Goal: Transaction & Acquisition: Purchase product/service

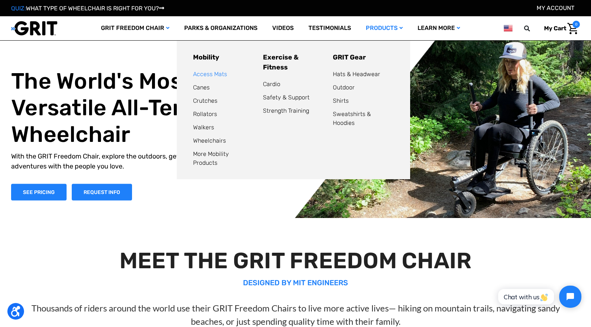
click at [220, 75] on link "Access Mats" at bounding box center [210, 74] width 34 height 7
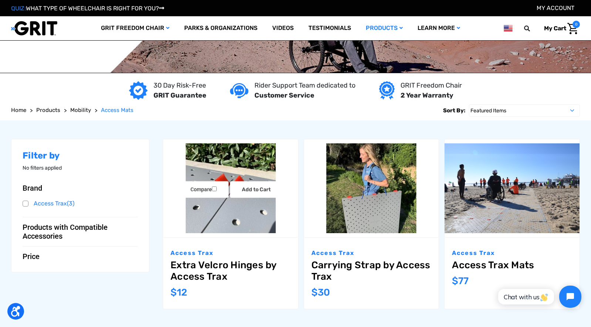
scroll to position [74, 0]
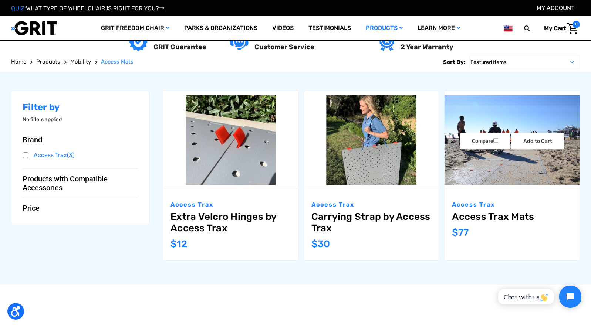
click at [506, 215] on link "Access Trax Mats" at bounding box center [512, 216] width 120 height 11
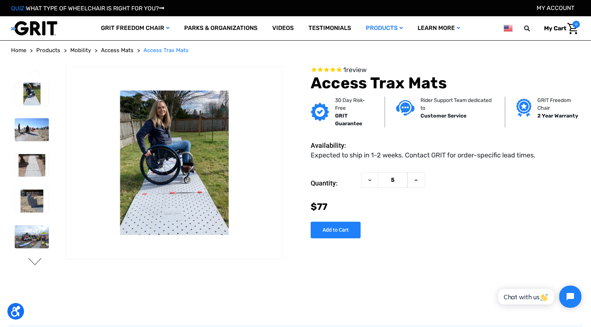
click at [38, 267] on button "Next" at bounding box center [35, 262] width 16 height 9
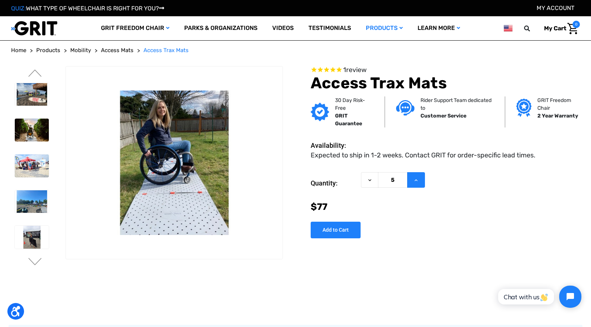
click at [416, 180] on icon at bounding box center [416, 181] width 6 height 6
click at [414, 180] on icon at bounding box center [416, 181] width 6 height 6
type input "7"
click at [342, 234] on input "Add to Cart" at bounding box center [336, 230] width 50 height 17
type input "Add to Cart"
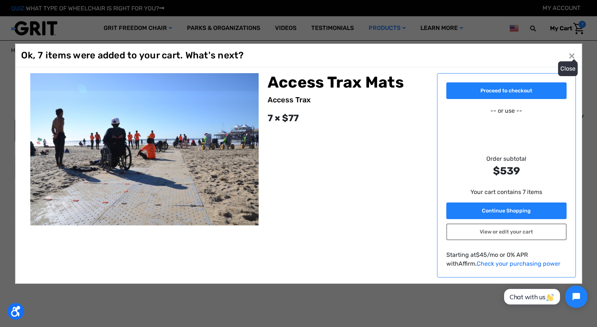
click at [572, 54] on span "×" at bounding box center [571, 55] width 7 height 14
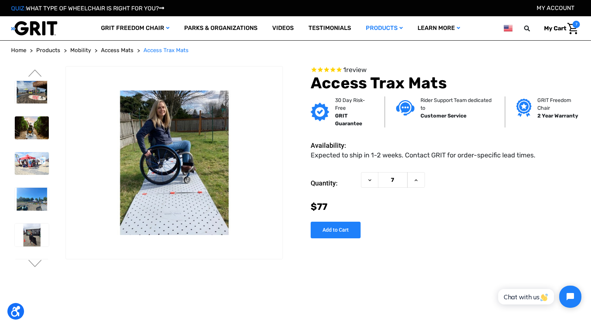
click at [575, 24] on span "7" at bounding box center [576, 24] width 7 height 7
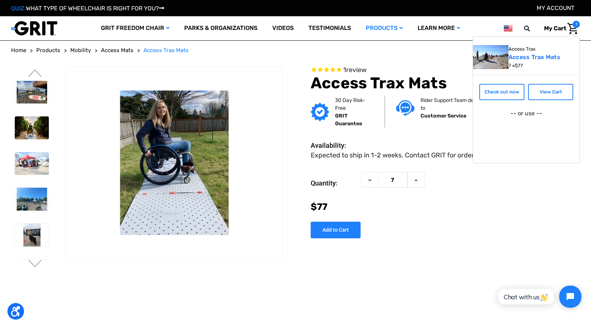
click at [574, 25] on span "7" at bounding box center [576, 24] width 7 height 7
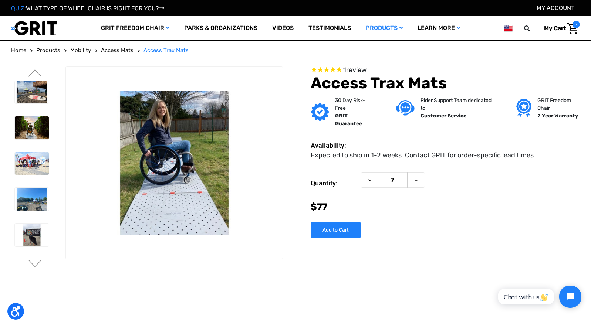
drag, startPoint x: 570, startPoint y: 29, endPoint x: 575, endPoint y: 23, distance: 8.7
click at [575, 23] on span "7" at bounding box center [576, 24] width 7 height 7
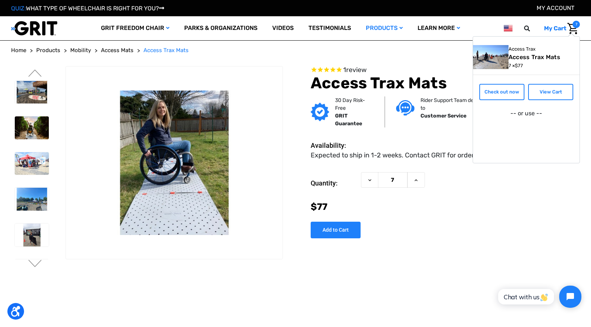
click at [526, 58] on link "Access Trax Mats" at bounding box center [536, 57] width 54 height 7
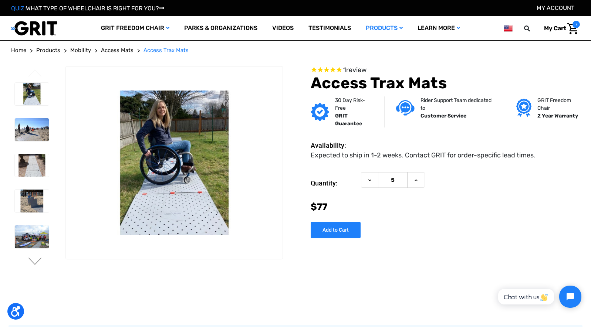
click at [574, 24] on span "7" at bounding box center [576, 24] width 7 height 7
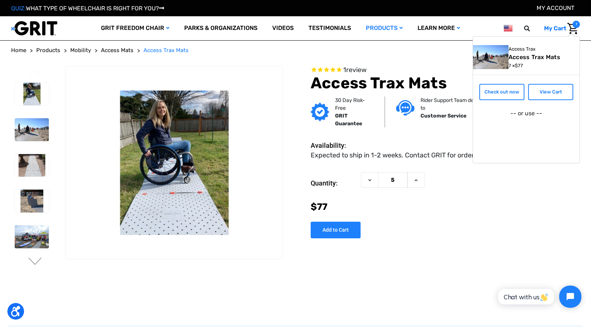
click at [536, 55] on link "Access Trax Mats" at bounding box center [536, 57] width 54 height 7
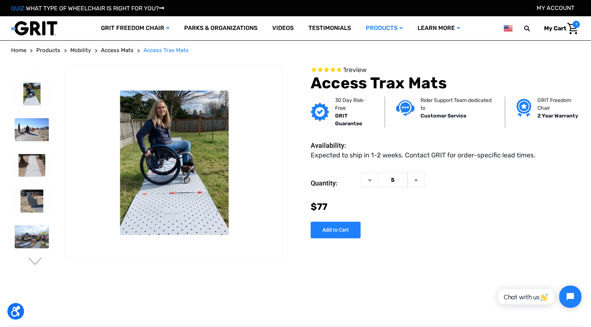
click at [556, 28] on span "My Cart" at bounding box center [555, 28] width 22 height 7
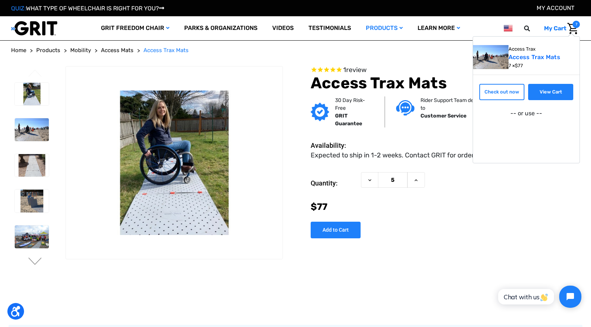
click at [554, 90] on link "View Cart" at bounding box center [550, 92] width 45 height 16
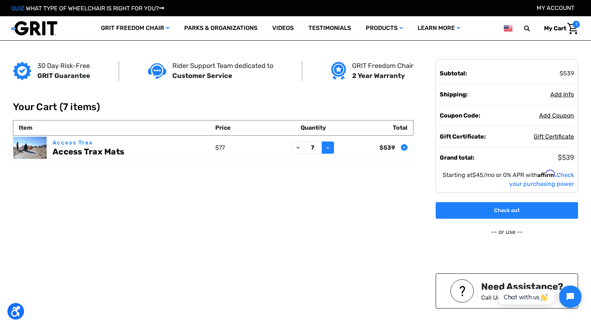
click at [329, 146] on icon at bounding box center [328, 148] width 6 height 6
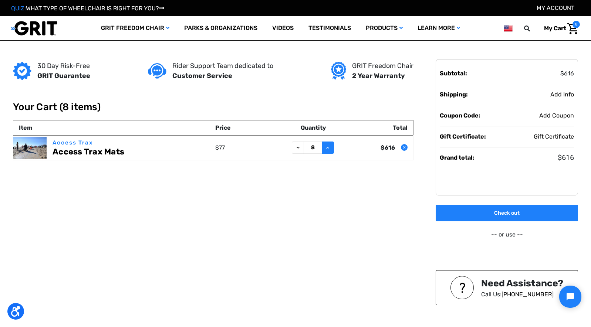
click at [327, 147] on icon at bounding box center [328, 148] width 6 height 6
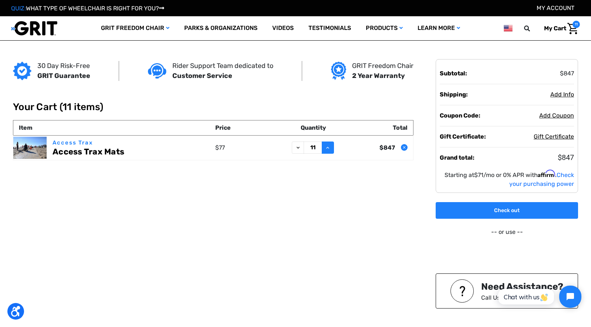
click at [329, 147] on icon at bounding box center [328, 148] width 6 height 6
